Goal: Task Accomplishment & Management: Use online tool/utility

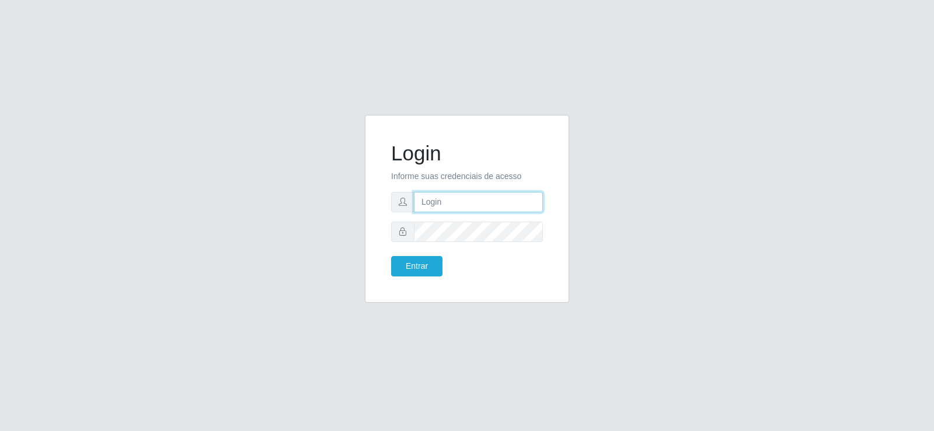
click at [459, 200] on input "text" at bounding box center [478, 202] width 129 height 20
type input "[EMAIL_ADDRESS][DOMAIN_NAME]"
click at [421, 270] on button "Entrar" at bounding box center [416, 266] width 51 height 20
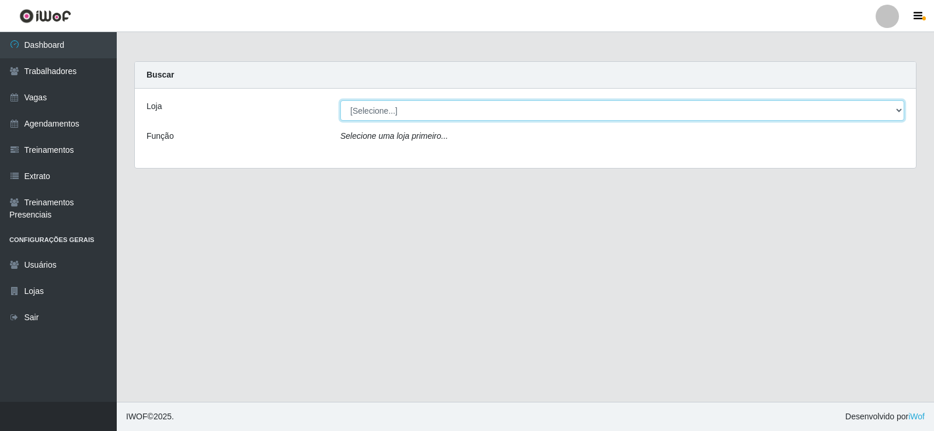
click at [431, 108] on select "[Selecione...] Iskisita Atakado - Centro de Distribuição" at bounding box center [622, 110] width 564 height 20
select select "425"
click at [340, 100] on select "[Selecione...] Iskisita Atakado - Centro de Distribuição" at bounding box center [622, 110] width 564 height 20
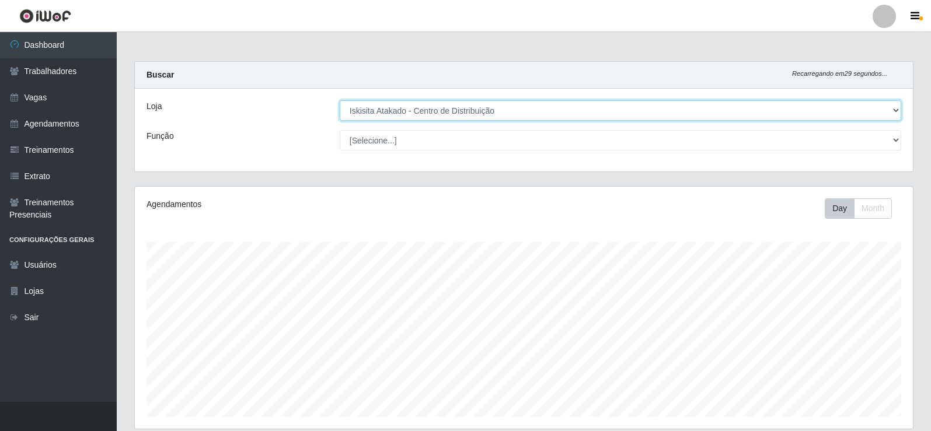
scroll to position [242, 778]
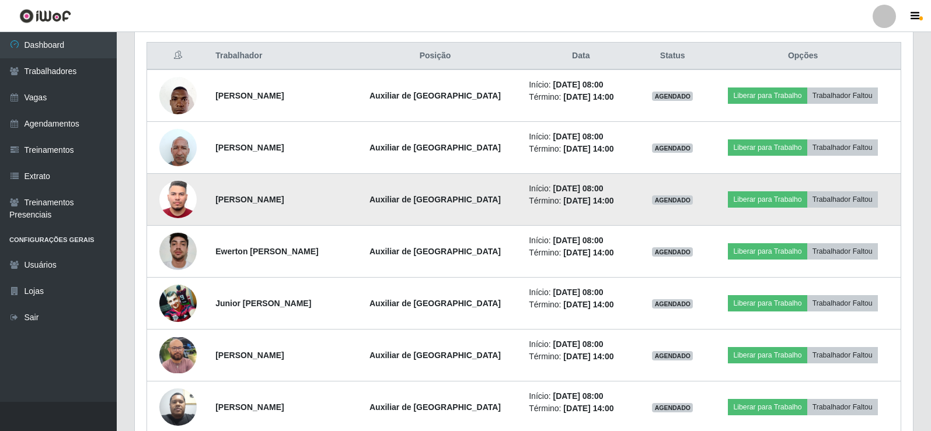
scroll to position [441, 0]
